Goal: Task Accomplishment & Management: Manage account settings

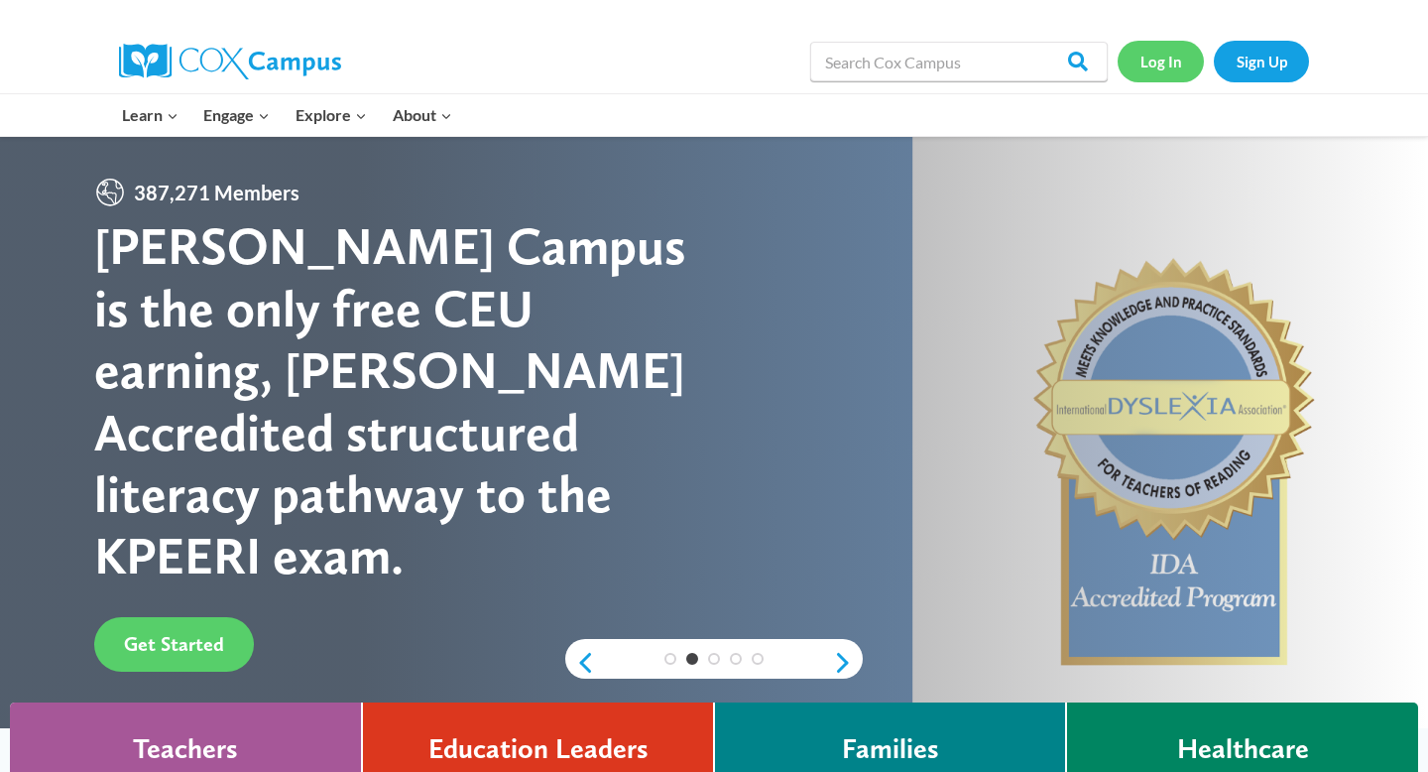
click at [1171, 69] on link "Log In" at bounding box center [1161, 61] width 86 height 41
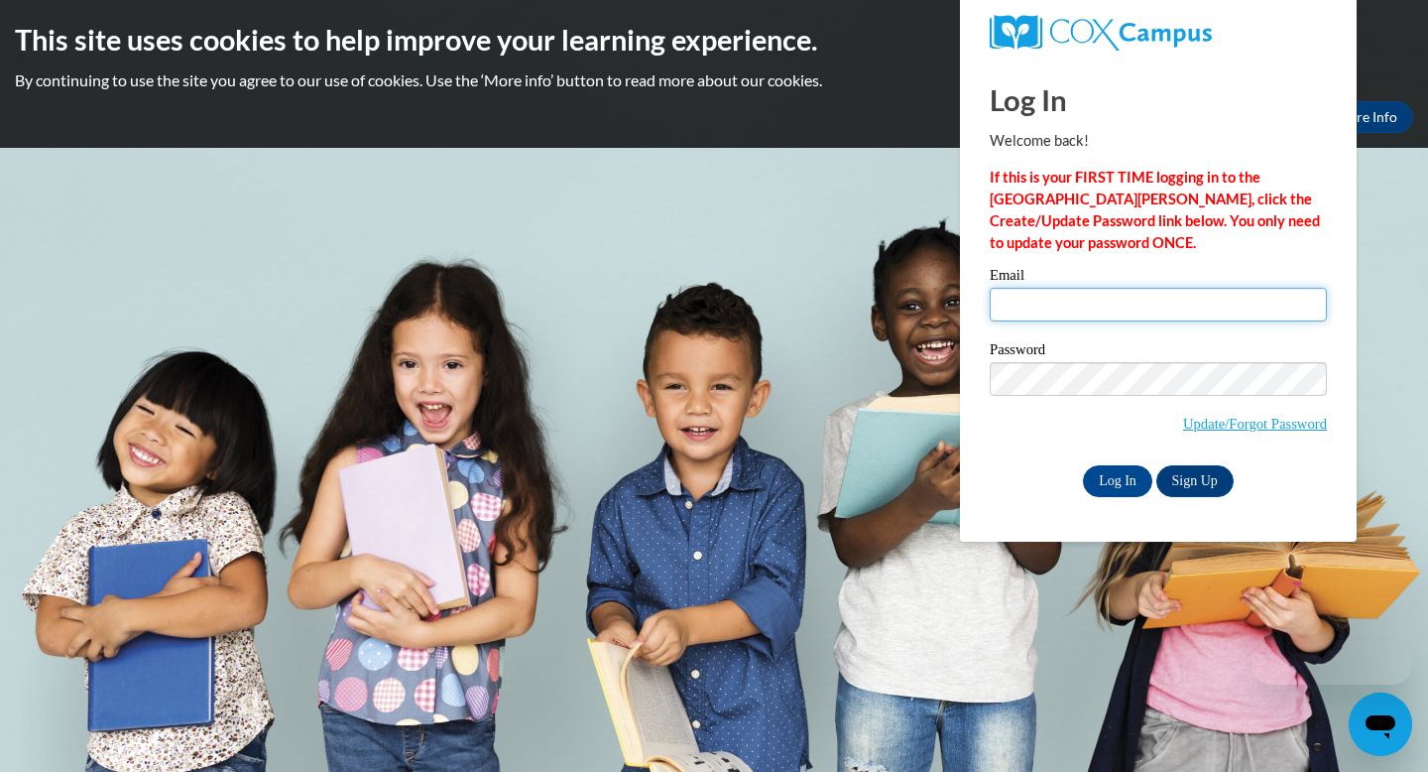
type input "rebecca.wahl@franklin.k12.wi.us"
click at [1134, 307] on input "rebecca.wahl@franklin.k12.wi.us" at bounding box center [1158, 305] width 337 height 34
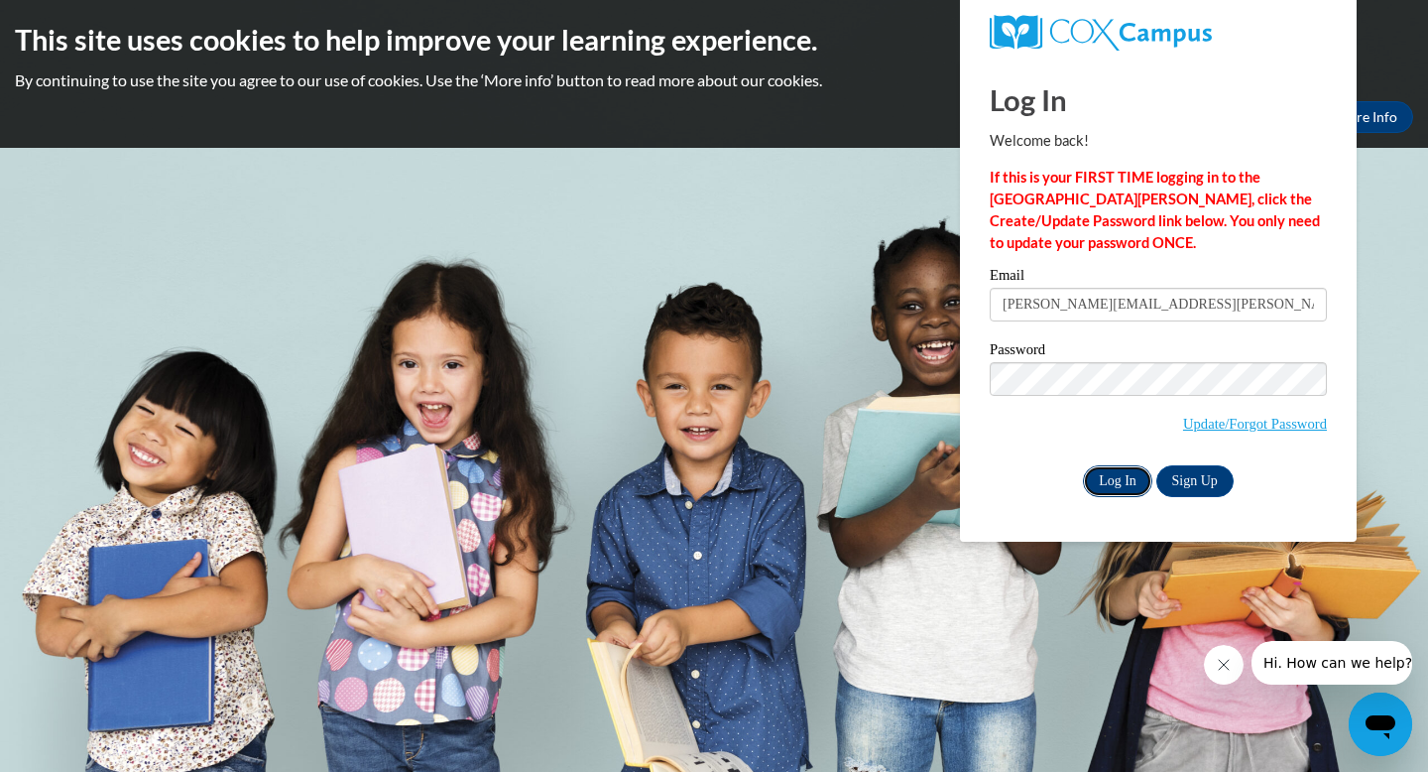
click at [1116, 481] on input "Log In" at bounding box center [1117, 481] width 69 height 32
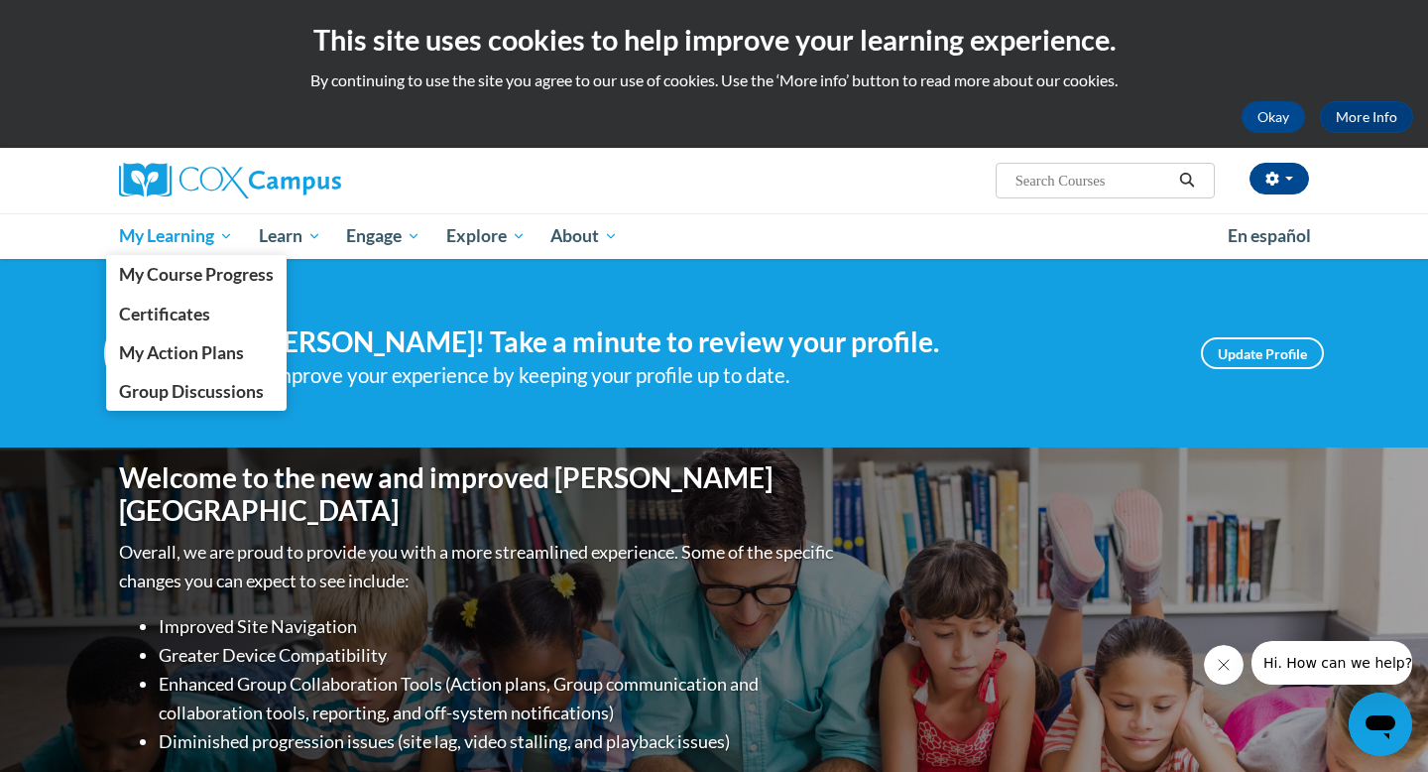
click at [197, 236] on span "My Learning" at bounding box center [176, 236] width 114 height 24
click at [194, 275] on span "My Course Progress" at bounding box center [196, 274] width 155 height 21
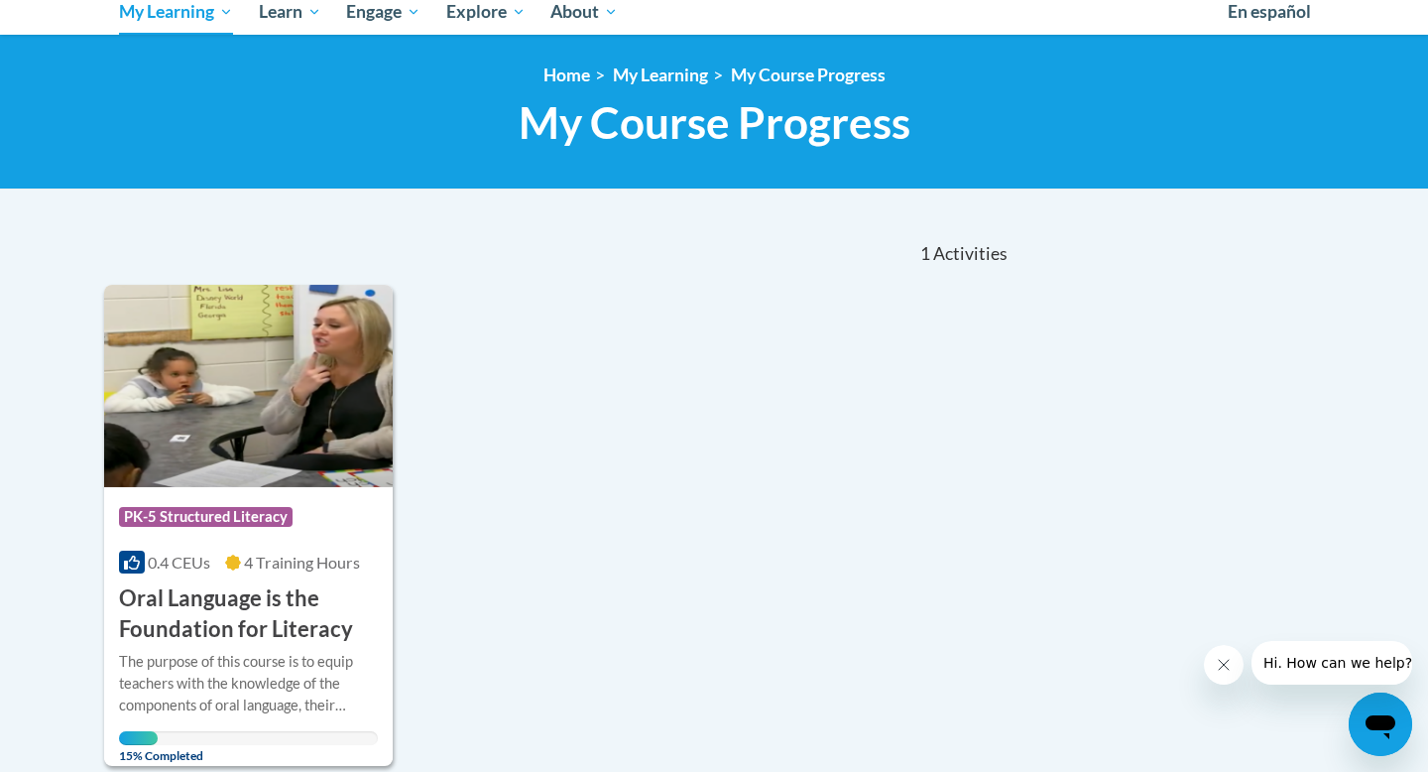
scroll to position [222, 0]
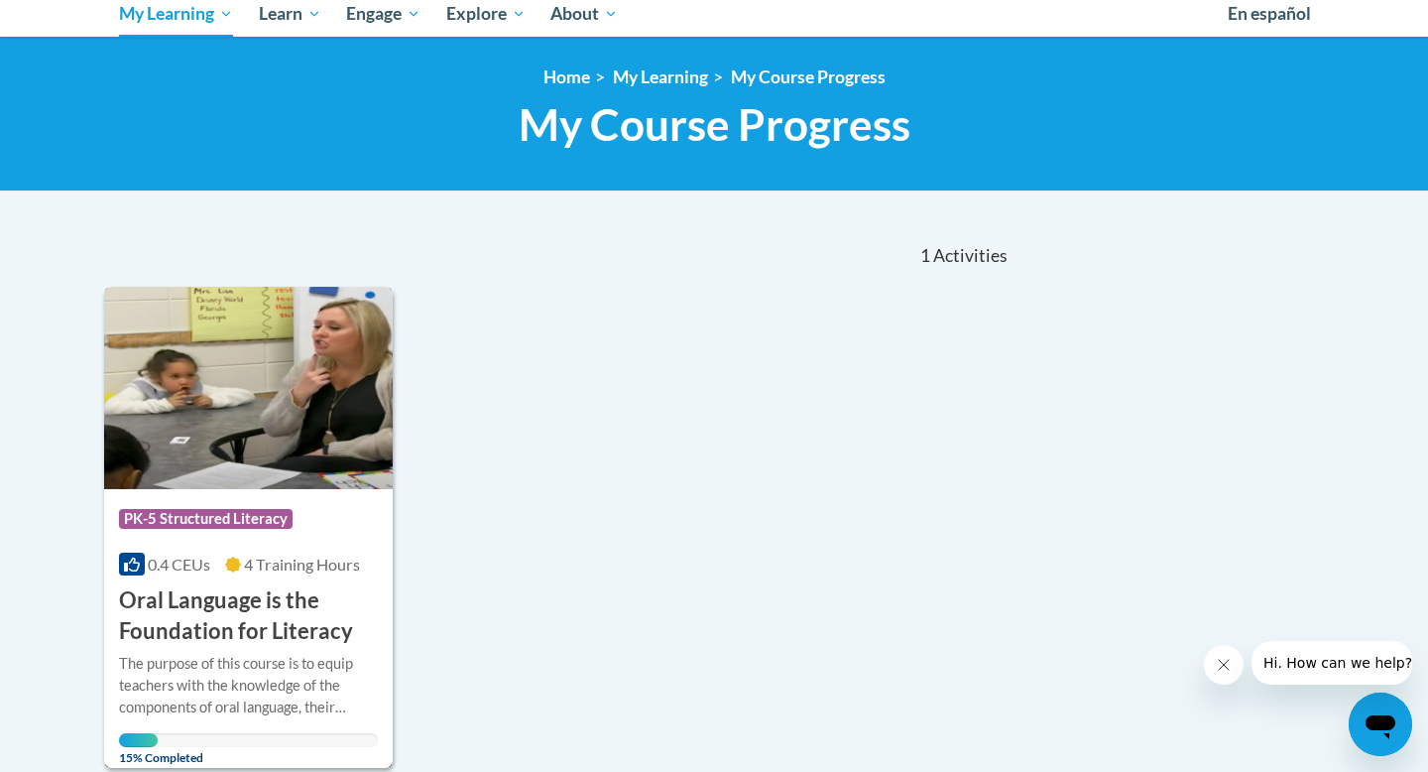
click at [324, 366] on img at bounding box center [248, 388] width 289 height 202
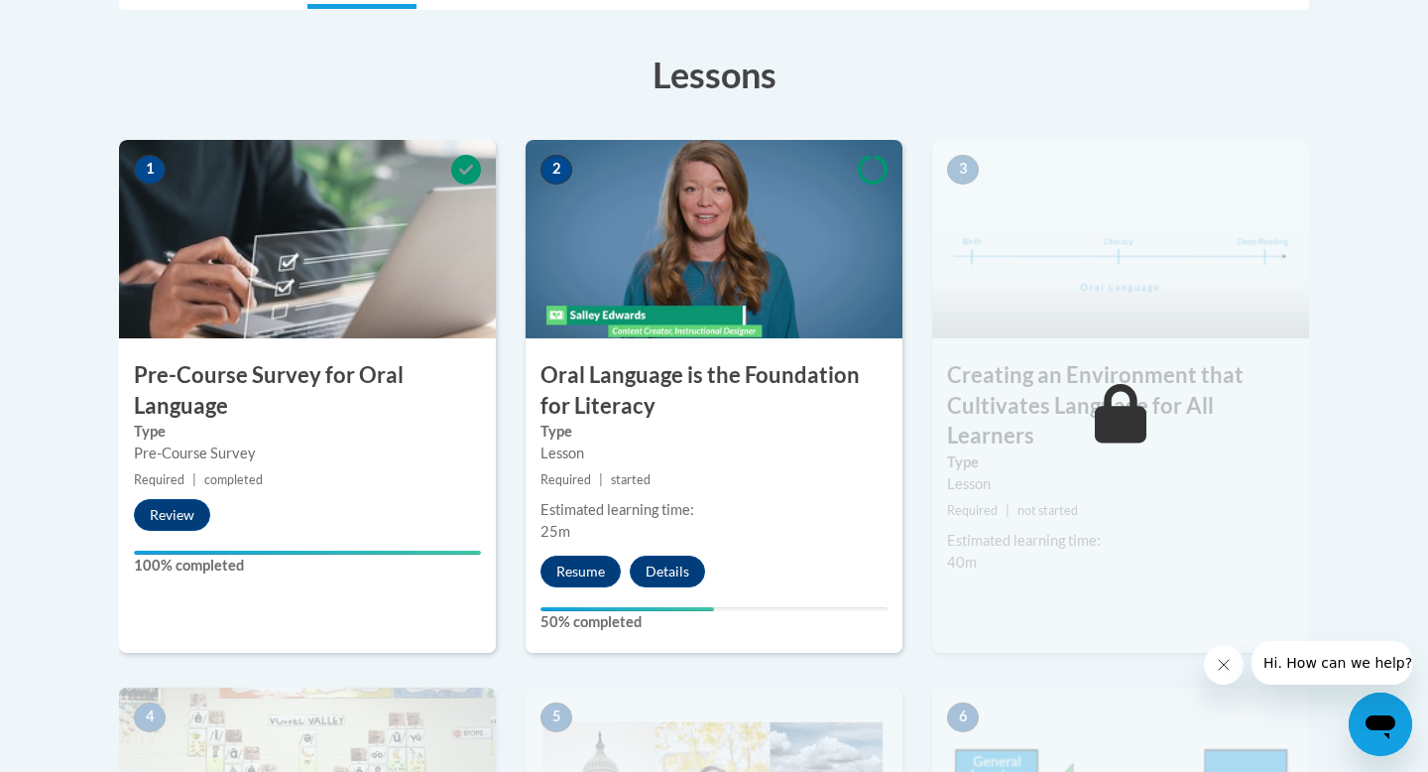
scroll to position [528, 0]
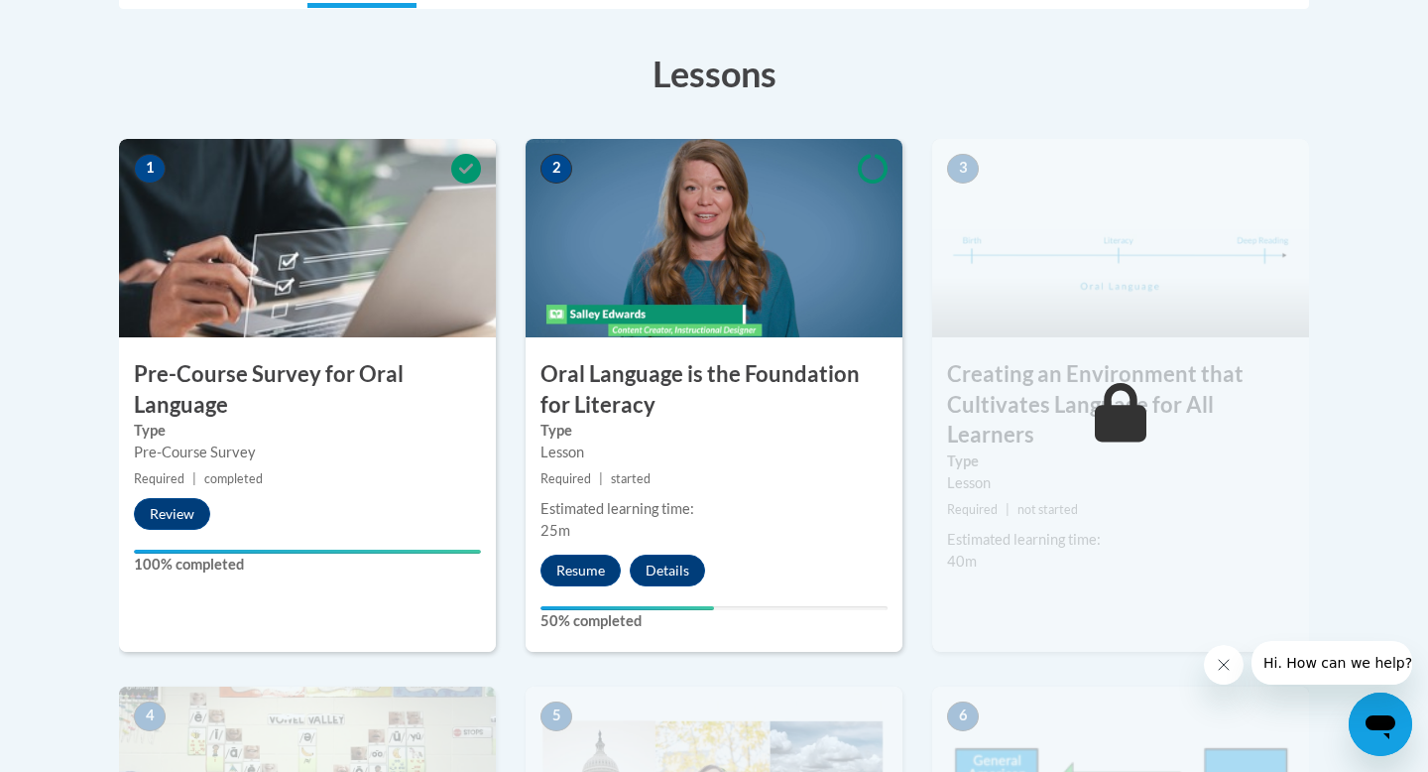
click at [702, 244] on img at bounding box center [714, 238] width 377 height 198
click at [592, 571] on button "Resume" at bounding box center [581, 571] width 80 height 32
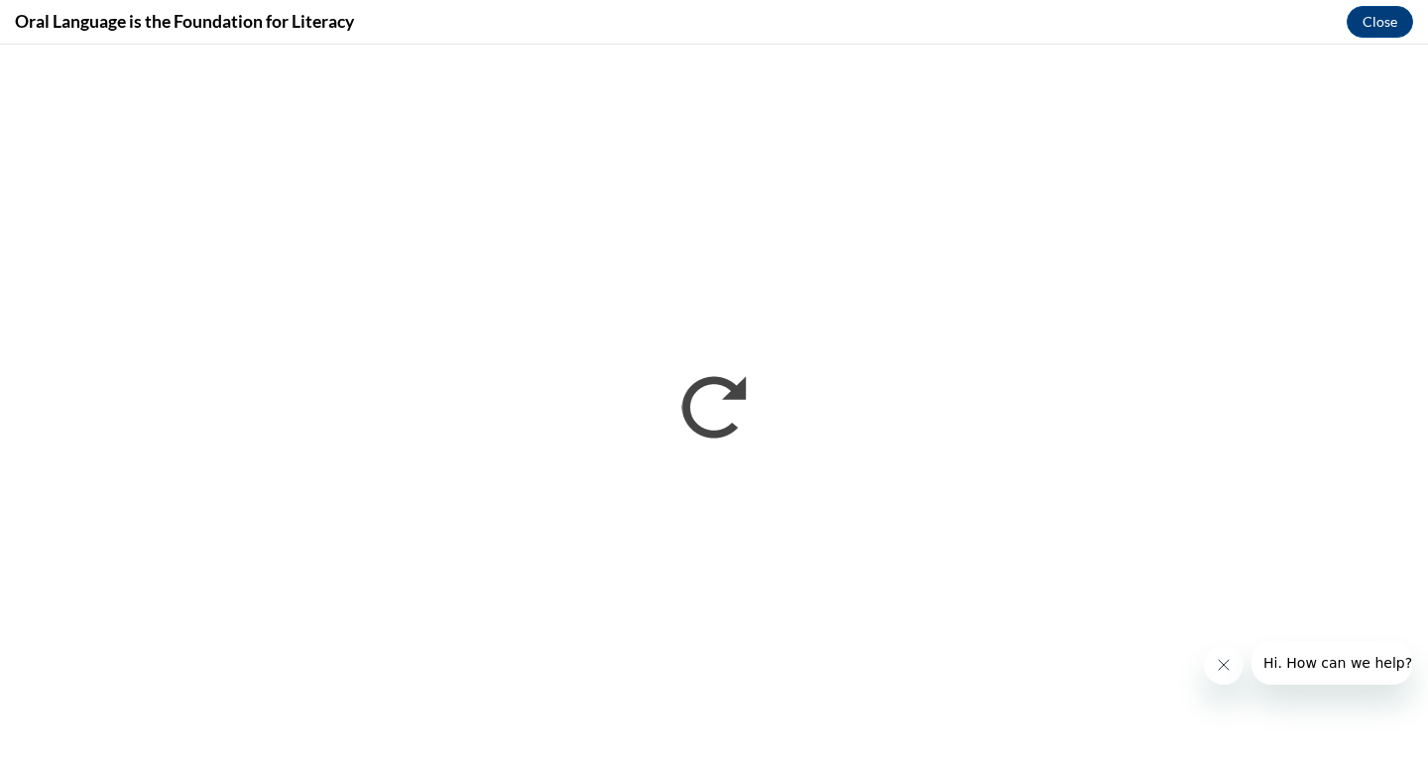
scroll to position [0, 0]
click at [1212, 668] on button "Close message from company" at bounding box center [1224, 665] width 40 height 40
